Goal: Task Accomplishment & Management: Manage account settings

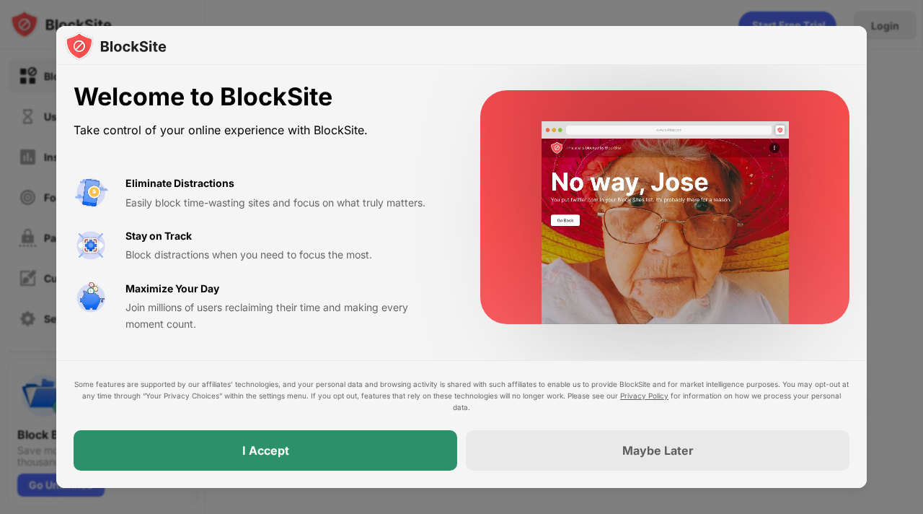
click at [307, 459] on div "I Accept" at bounding box center [266, 450] width 384 height 40
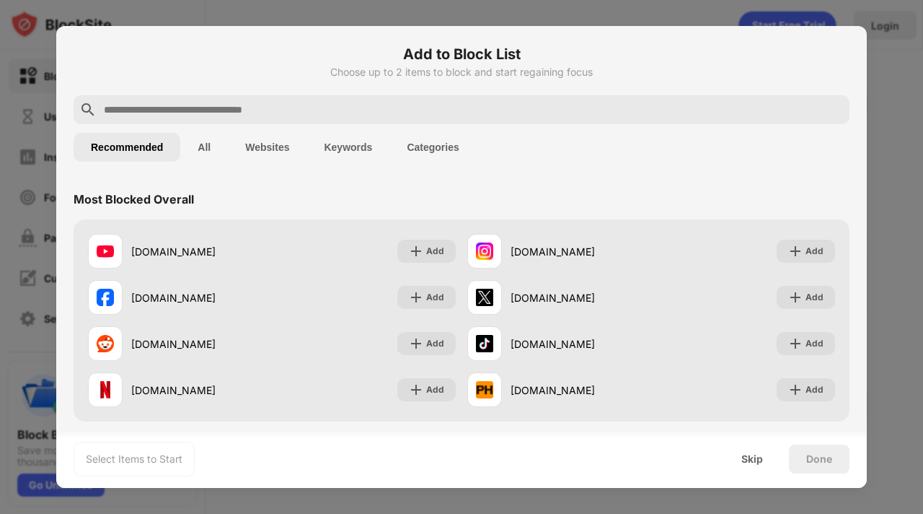
click at [354, 101] on input "text" at bounding box center [472, 109] width 741 height 17
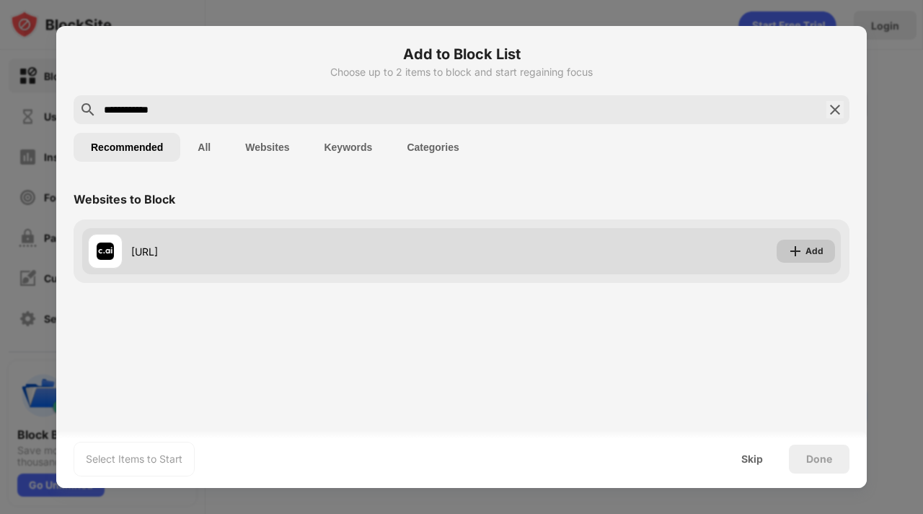
type input "**********"
click at [796, 255] on img at bounding box center [795, 251] width 14 height 14
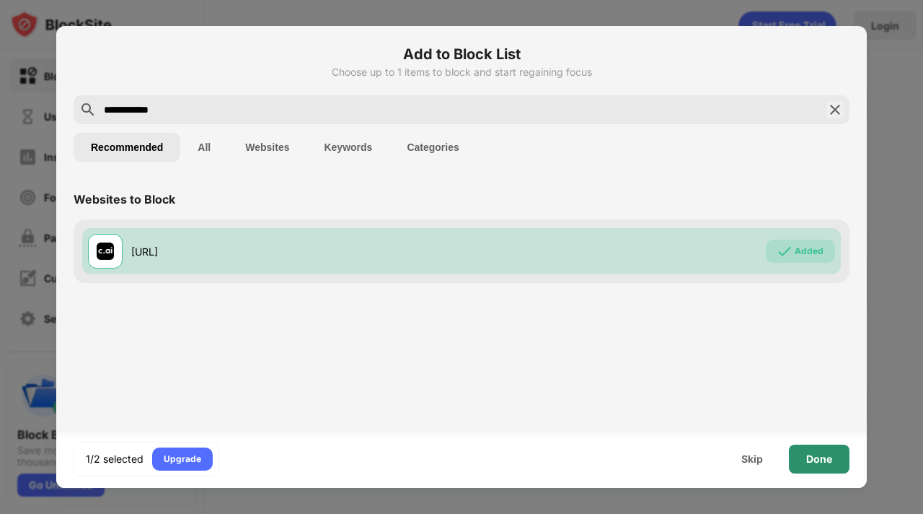
click at [828, 455] on div "Done" at bounding box center [819, 459] width 26 height 12
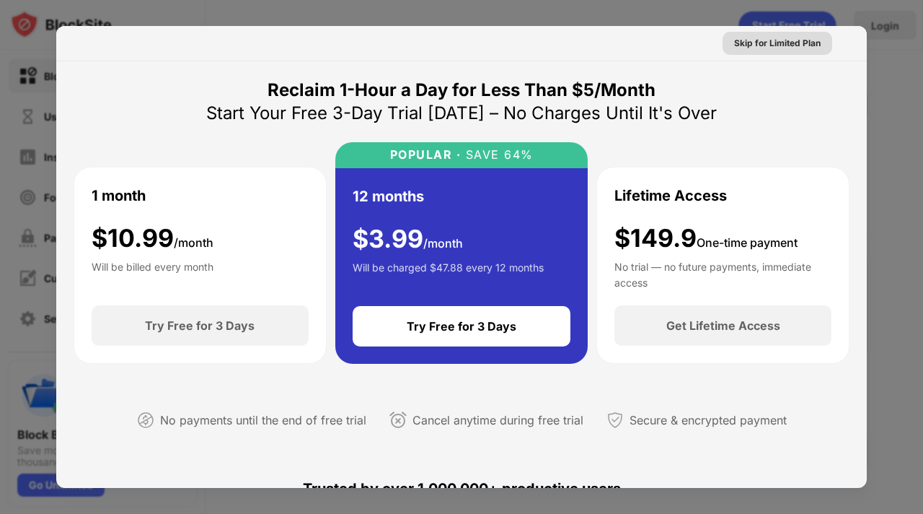
click at [796, 46] on div "Skip for Limited Plan" at bounding box center [777, 43] width 87 height 14
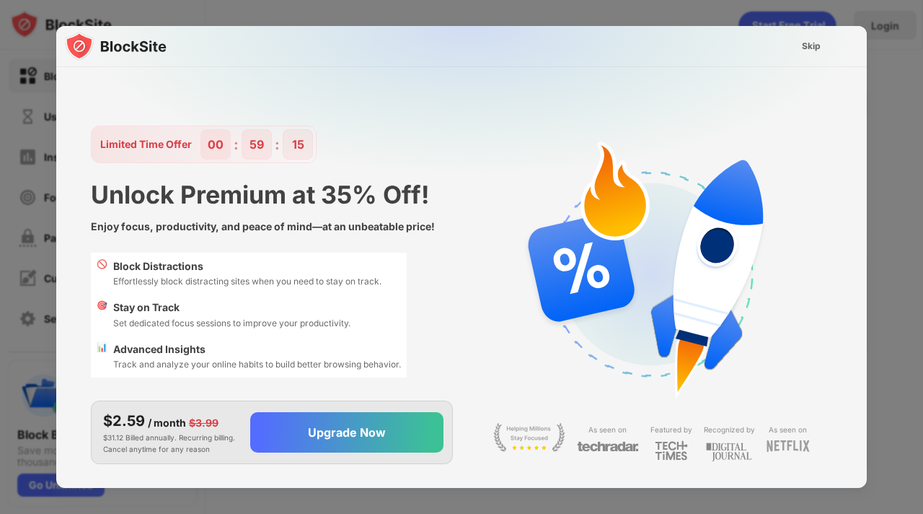
click at [796, 46] on div "Skip" at bounding box center [812, 46] width 42 height 23
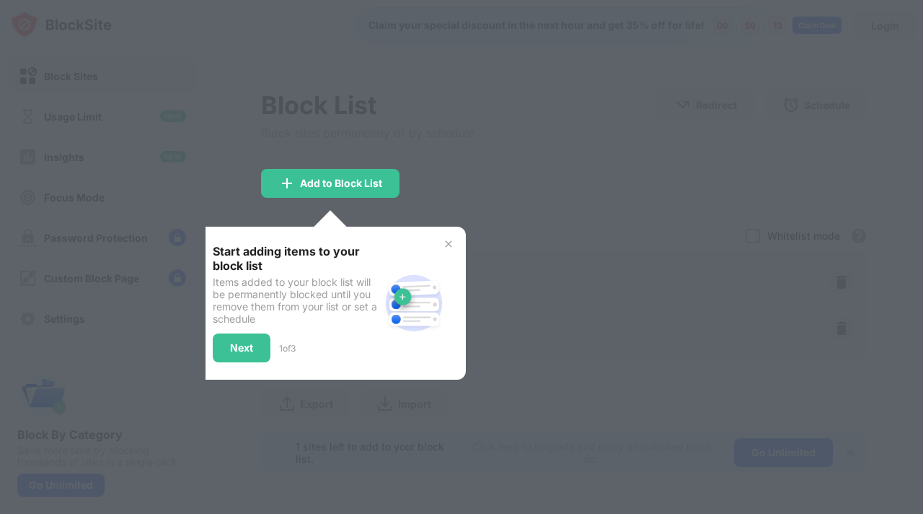
click at [441, 213] on div at bounding box center [461, 257] width 923 height 514
click at [233, 357] on div "Next" at bounding box center [242, 347] width 58 height 29
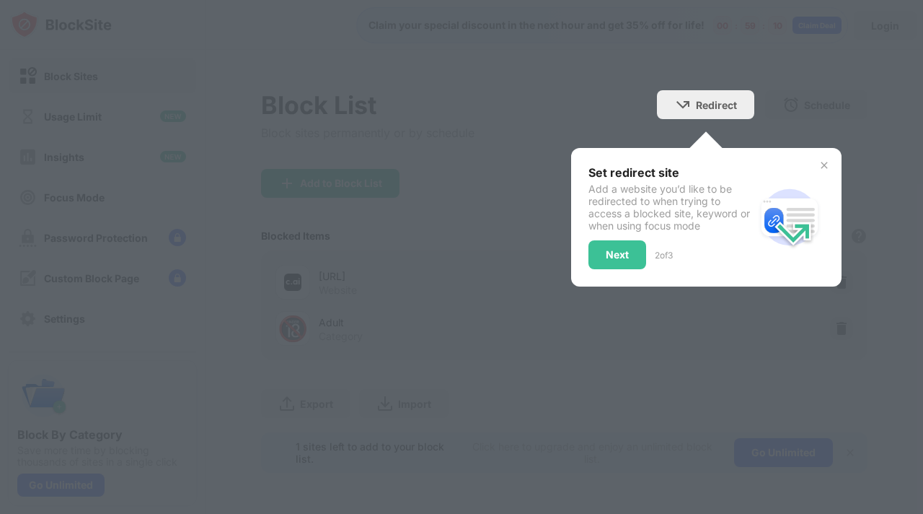
click at [233, 357] on div at bounding box center [461, 257] width 923 height 514
click at [611, 250] on div "Next" at bounding box center [617, 255] width 23 height 12
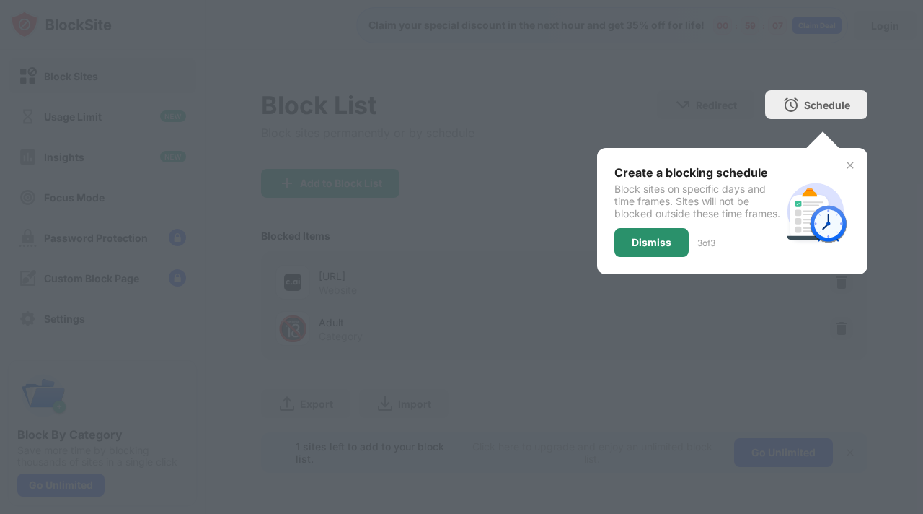
click at [641, 248] on div "Dismiss" at bounding box center [652, 243] width 40 height 12
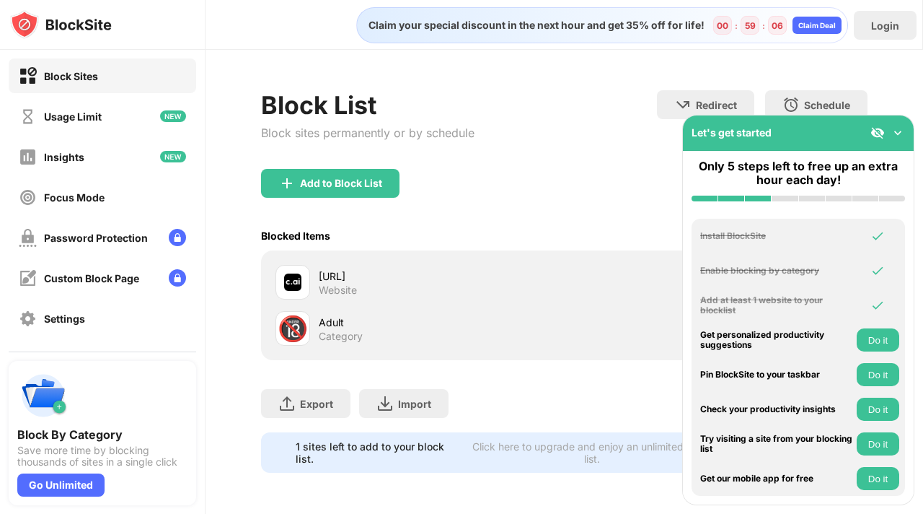
click at [631, 224] on div "Blocked Items Whitelist mode Block all websites except for those in your whitel…" at bounding box center [564, 236] width 607 height 30
click at [546, 188] on div "Add to Block List" at bounding box center [564, 195] width 607 height 52
click at [896, 128] on img at bounding box center [898, 132] width 14 height 14
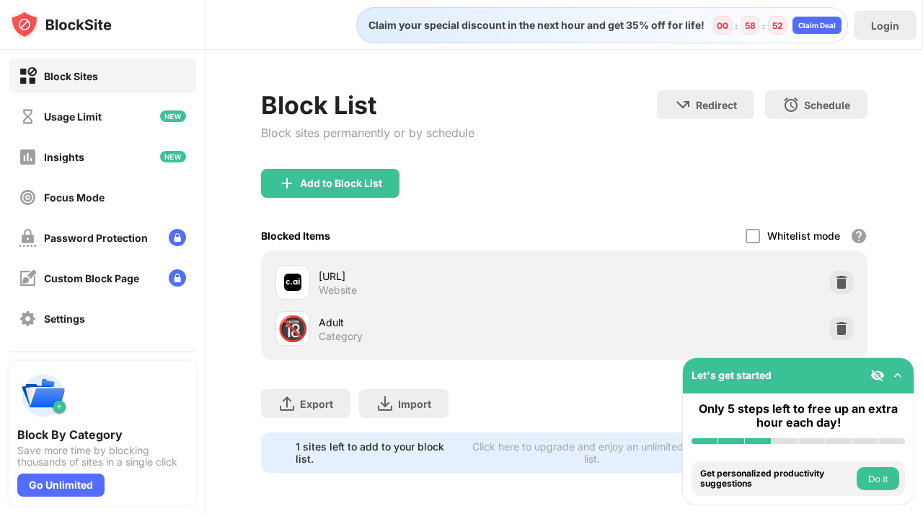
click at [876, 373] on img at bounding box center [878, 375] width 14 height 14
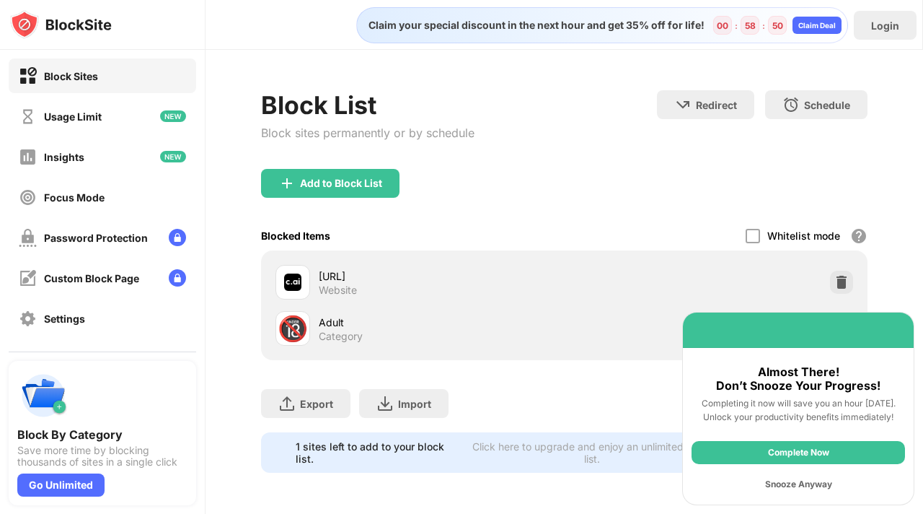
click at [784, 479] on div "Snooze Anyway" at bounding box center [798, 483] width 213 height 23
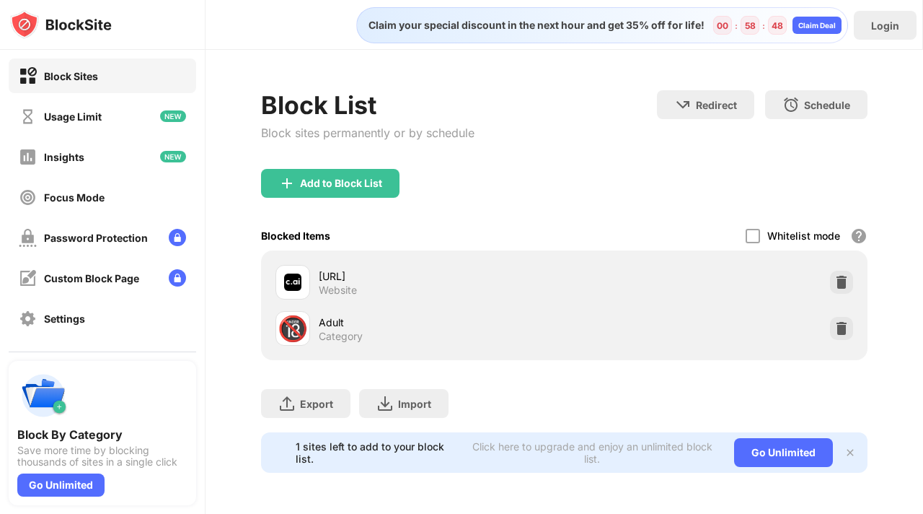
click at [848, 446] on img at bounding box center [851, 452] width 12 height 12
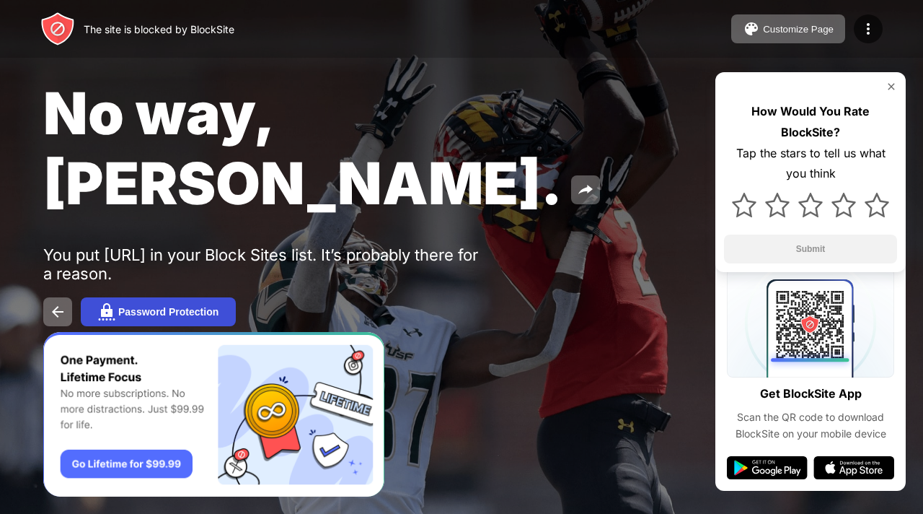
click at [195, 306] on div "Password Protection" at bounding box center [168, 312] width 100 height 12
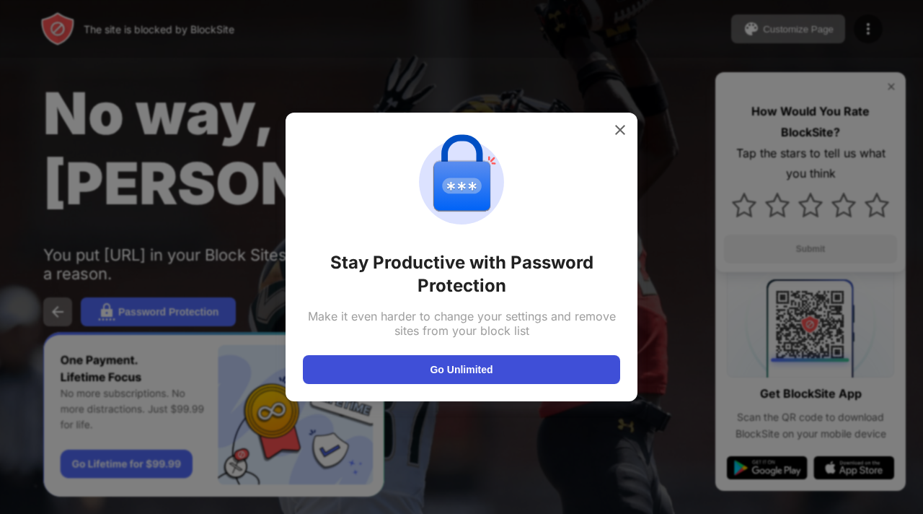
click at [469, 361] on button "Go Unlimited" at bounding box center [461, 369] width 317 height 29
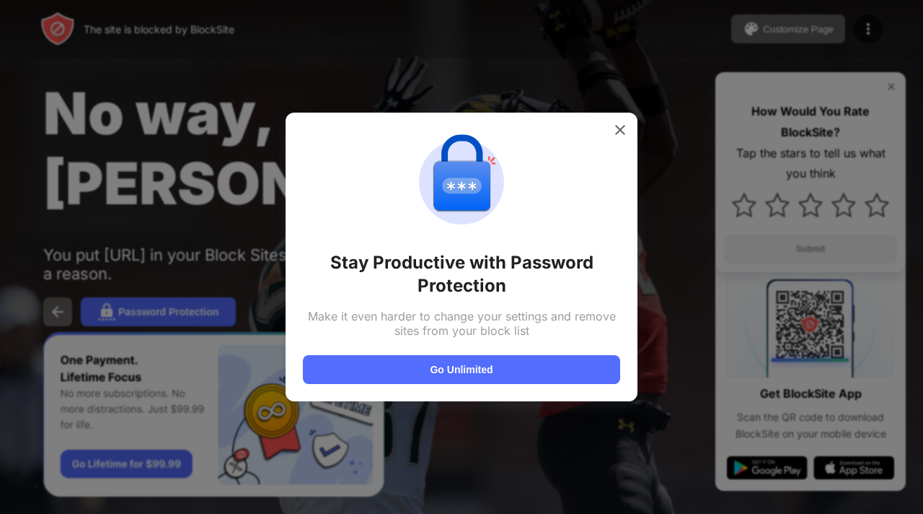
click at [598, 119] on div "Stay Productive with Password Protection Make it even harder to change your set…" at bounding box center [462, 257] width 352 height 289
click at [619, 120] on div at bounding box center [620, 129] width 23 height 23
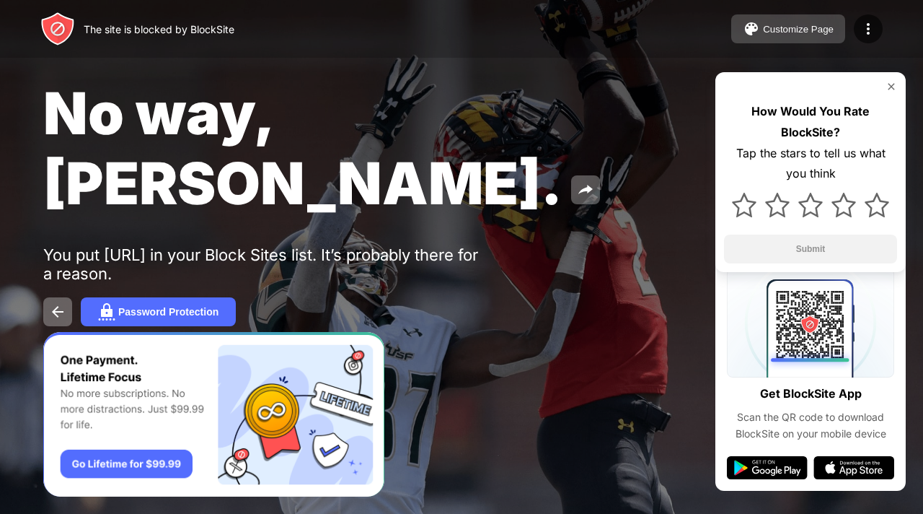
click at [814, 29] on div "Customize Page" at bounding box center [798, 29] width 71 height 11
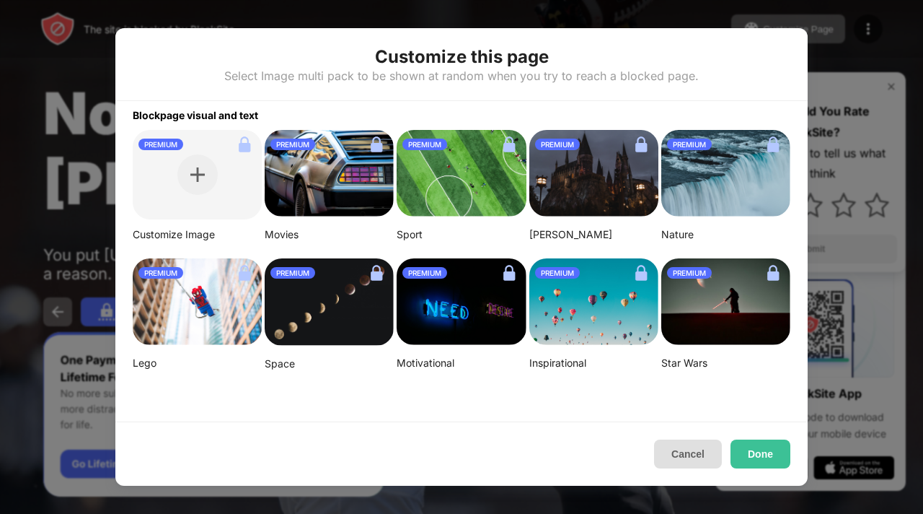
click at [691, 449] on button "Cancel" at bounding box center [688, 453] width 68 height 29
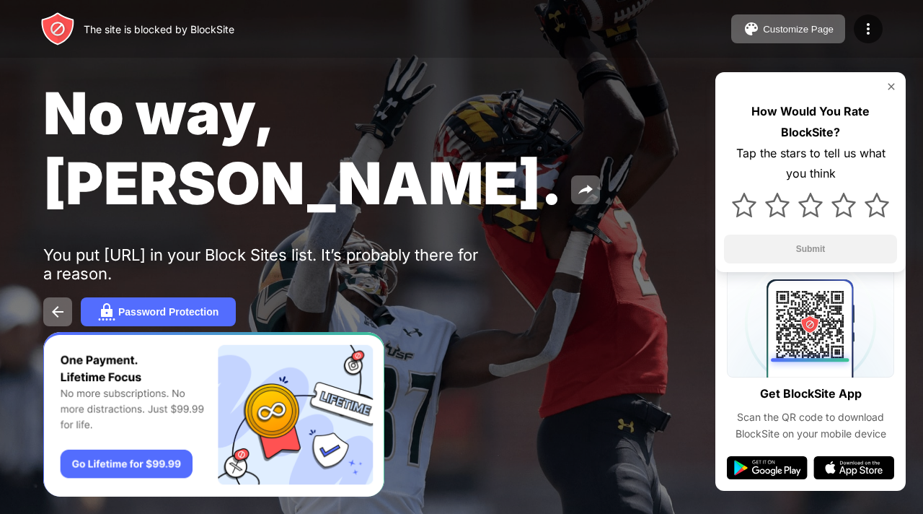
click at [893, 82] on img at bounding box center [892, 87] width 12 height 12
